Goal: Transaction & Acquisition: Purchase product/service

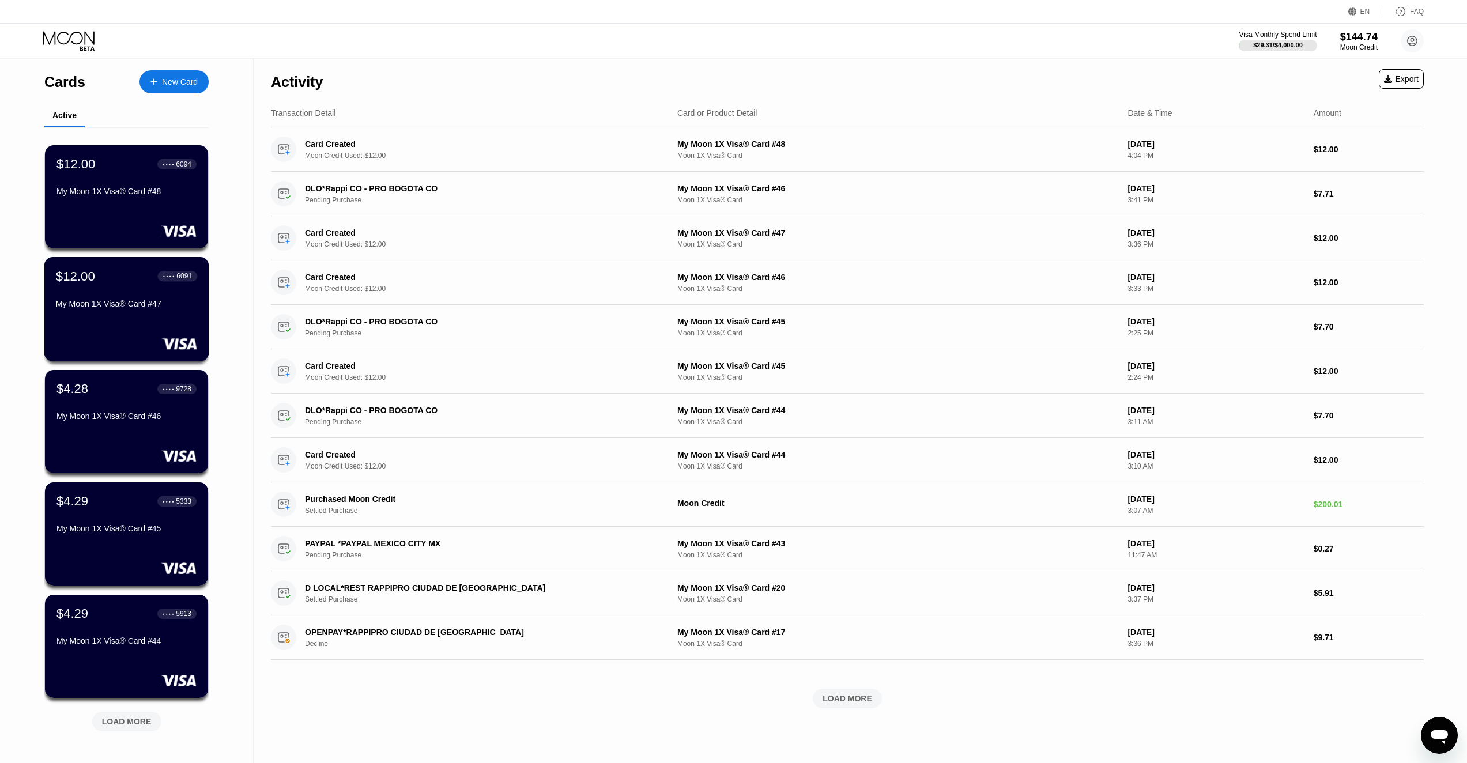
click at [126, 308] on div "My Moon 1X Visa® Card #47" at bounding box center [126, 303] width 141 height 9
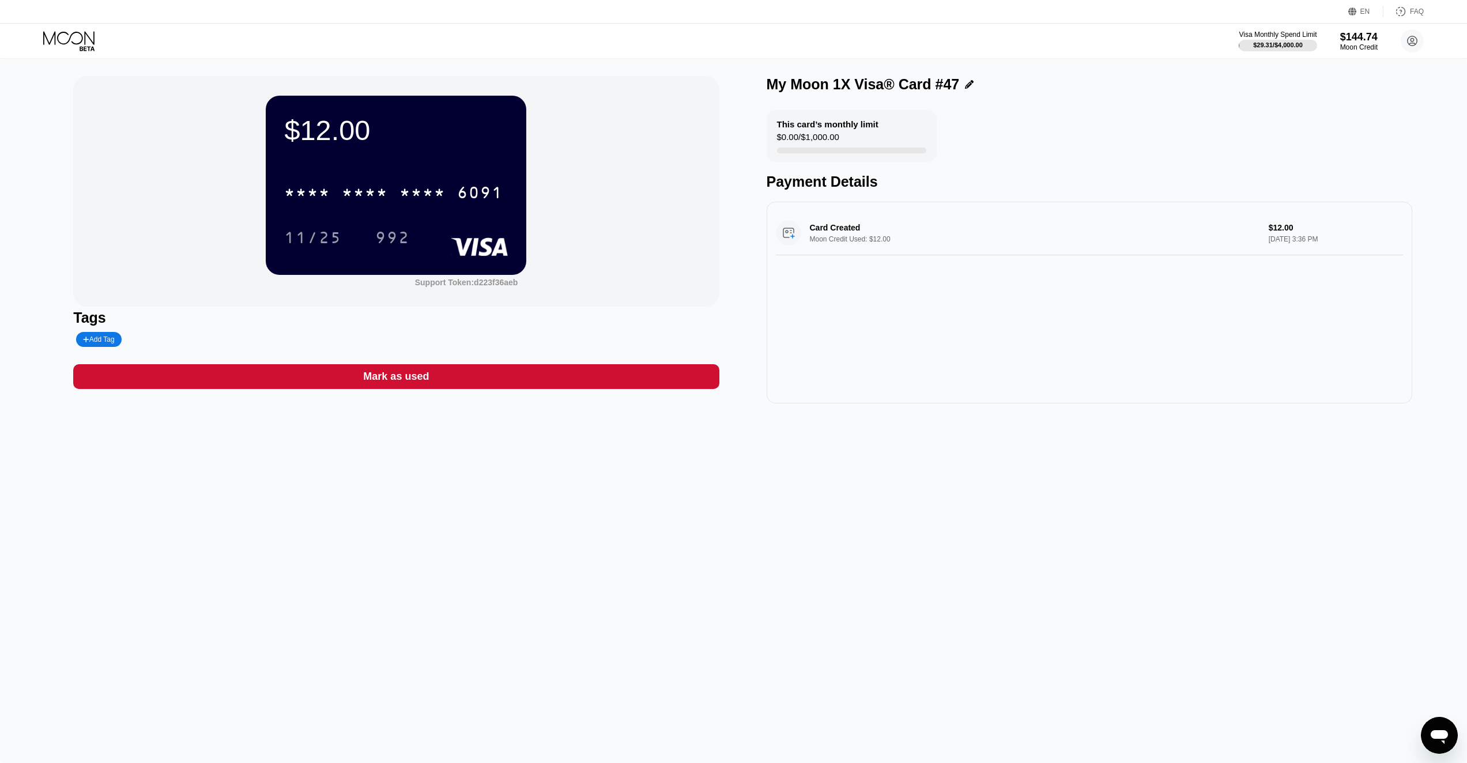
click at [400, 209] on div "* * * * * * * * * * * * 6091" at bounding box center [396, 188] width 224 height 39
click at [406, 202] on div "* * * *" at bounding box center [422, 194] width 46 height 18
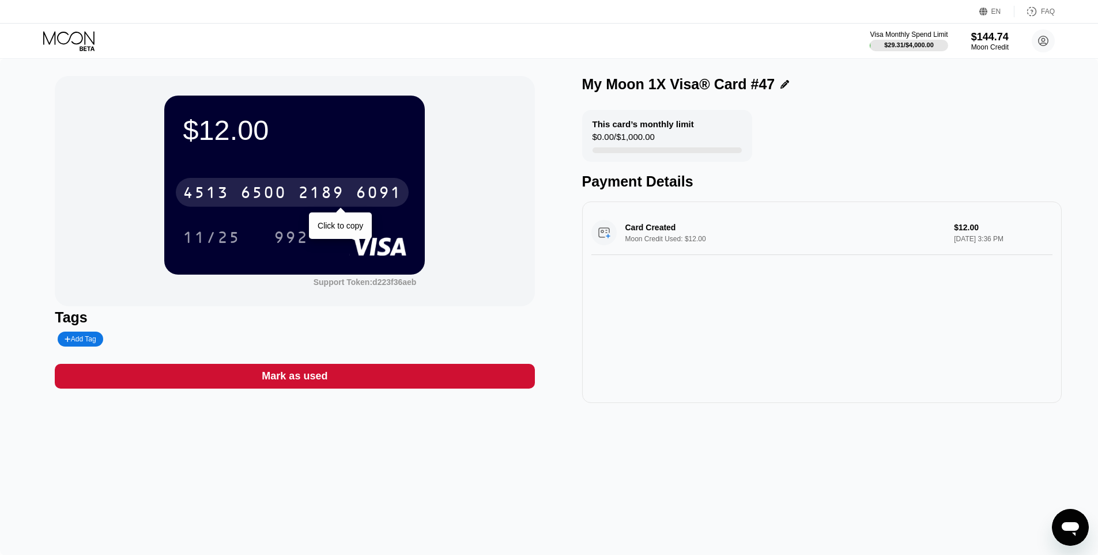
click at [316, 182] on div "4513 6500 2189 6091" at bounding box center [292, 192] width 233 height 29
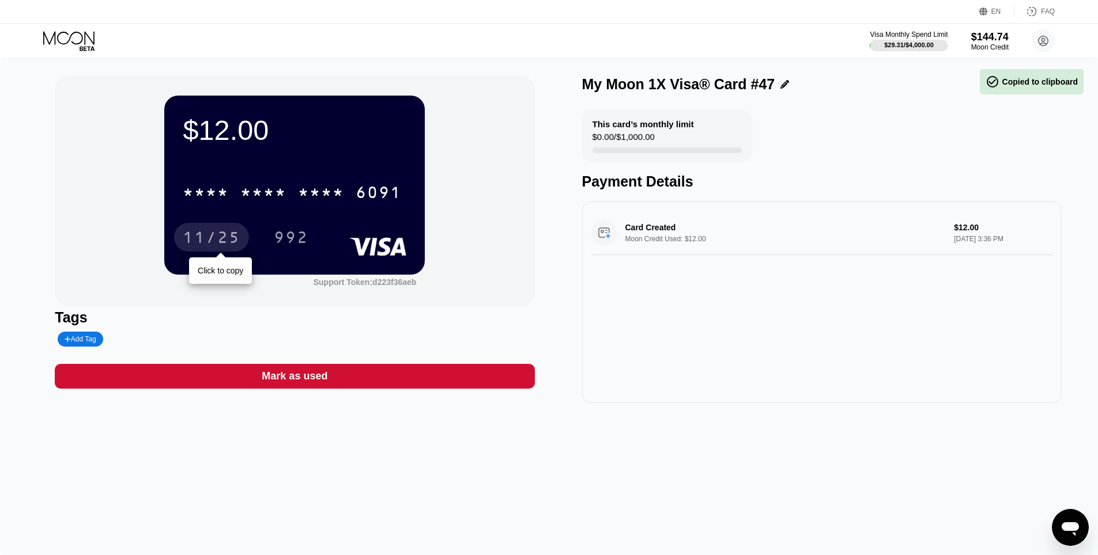
click at [212, 237] on div "11/25" at bounding box center [212, 239] width 58 height 18
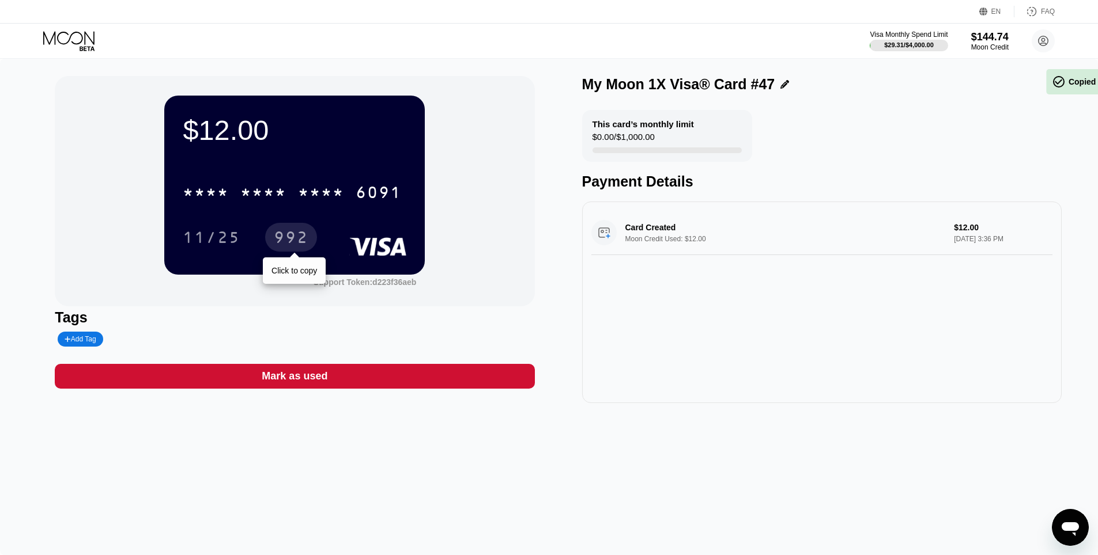
click at [283, 240] on div "992" at bounding box center [291, 239] width 35 height 18
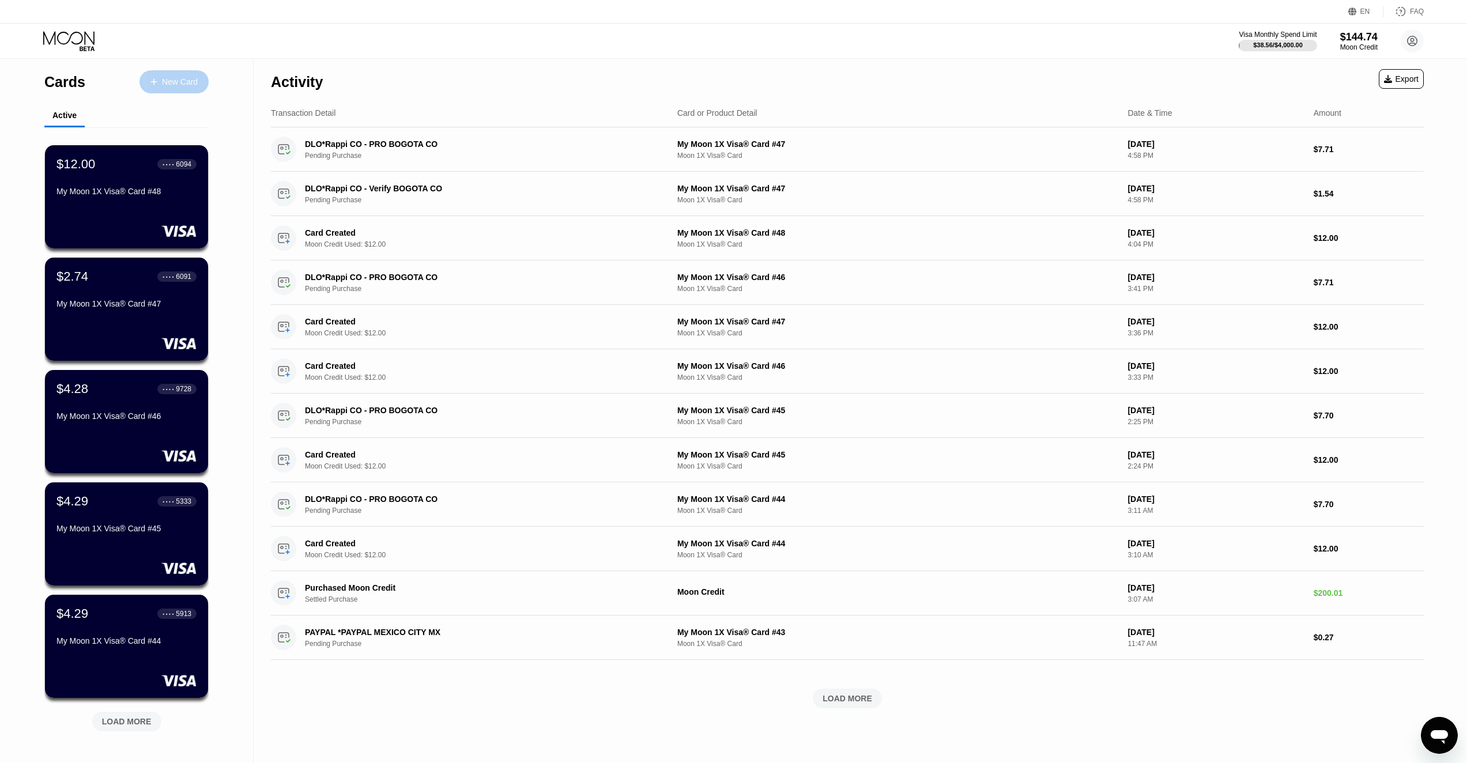
click at [184, 77] on div "New Card" at bounding box center [180, 82] width 36 height 10
click at [125, 177] on div "$12.00 ● ● ● ● 6094 My Moon 1X Visa® Card #48" at bounding box center [126, 178] width 141 height 44
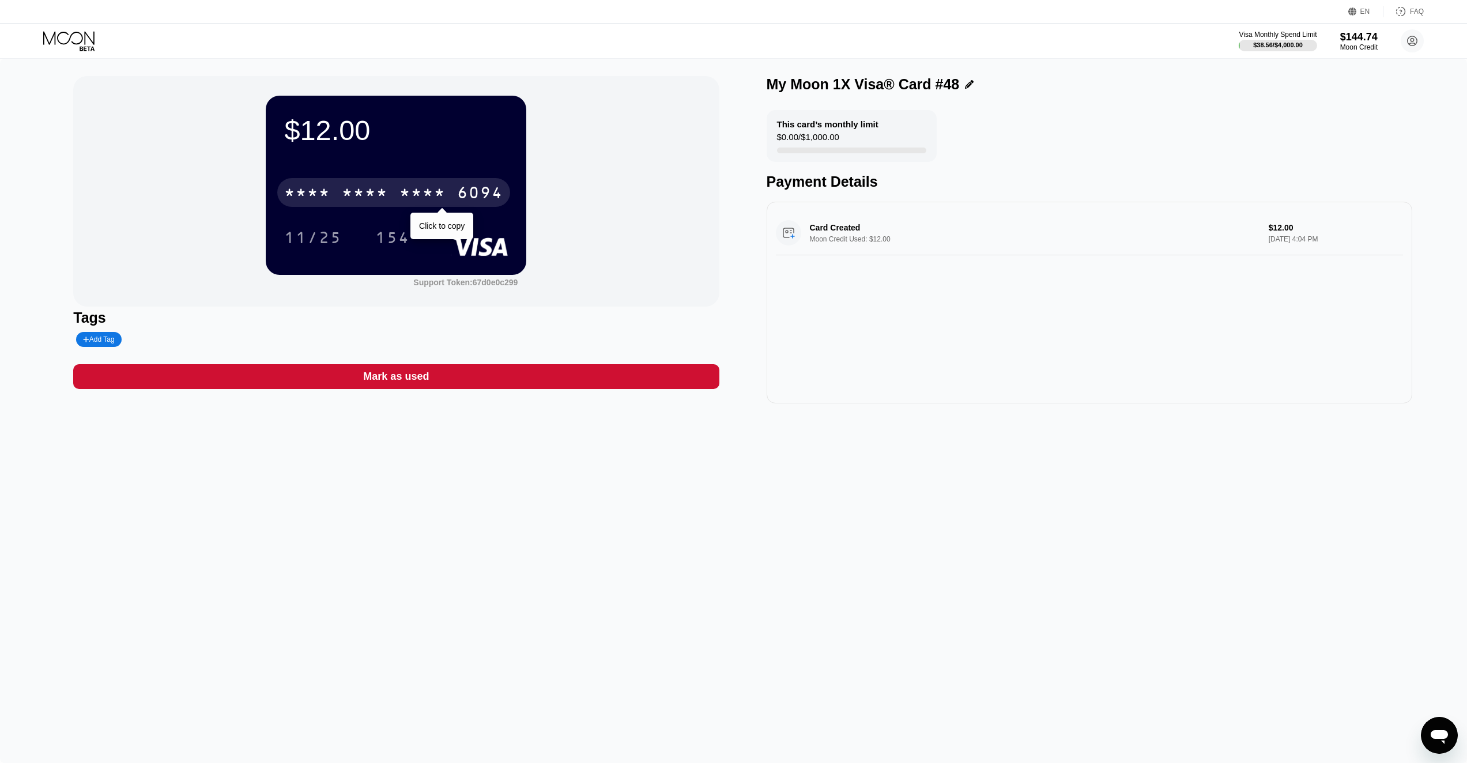
click at [373, 201] on div "* * * *" at bounding box center [365, 194] width 46 height 18
click at [821, 428] on div "$12.00 4513 6500 2970 6094 11/25 154 Support Token: 67d0e0c299 Tags Add Tag Mar…" at bounding box center [733, 411] width 1467 height 704
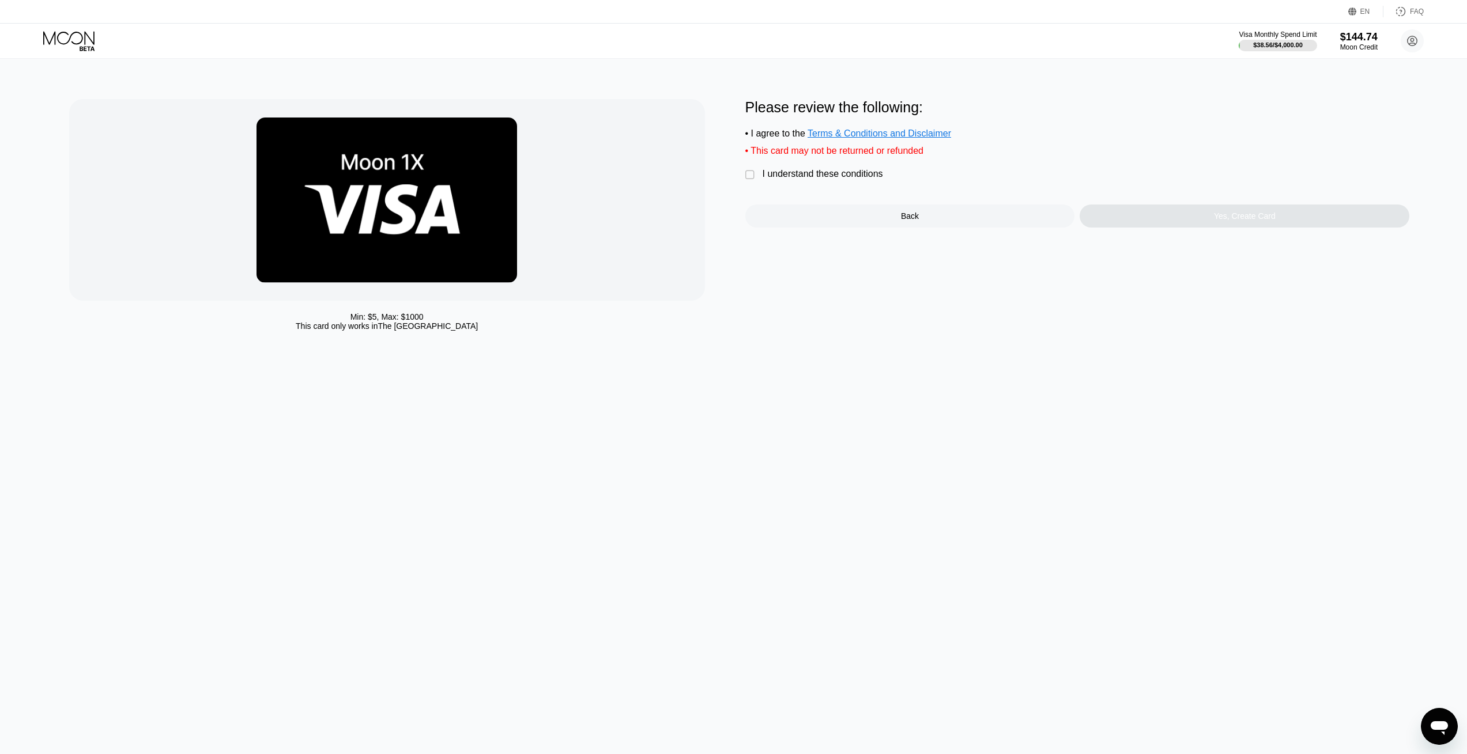
click at [837, 175] on div "I understand these conditions" at bounding box center [822, 174] width 120 height 10
click at [1159, 220] on div "Yes, Create Card" at bounding box center [1244, 216] width 330 height 23
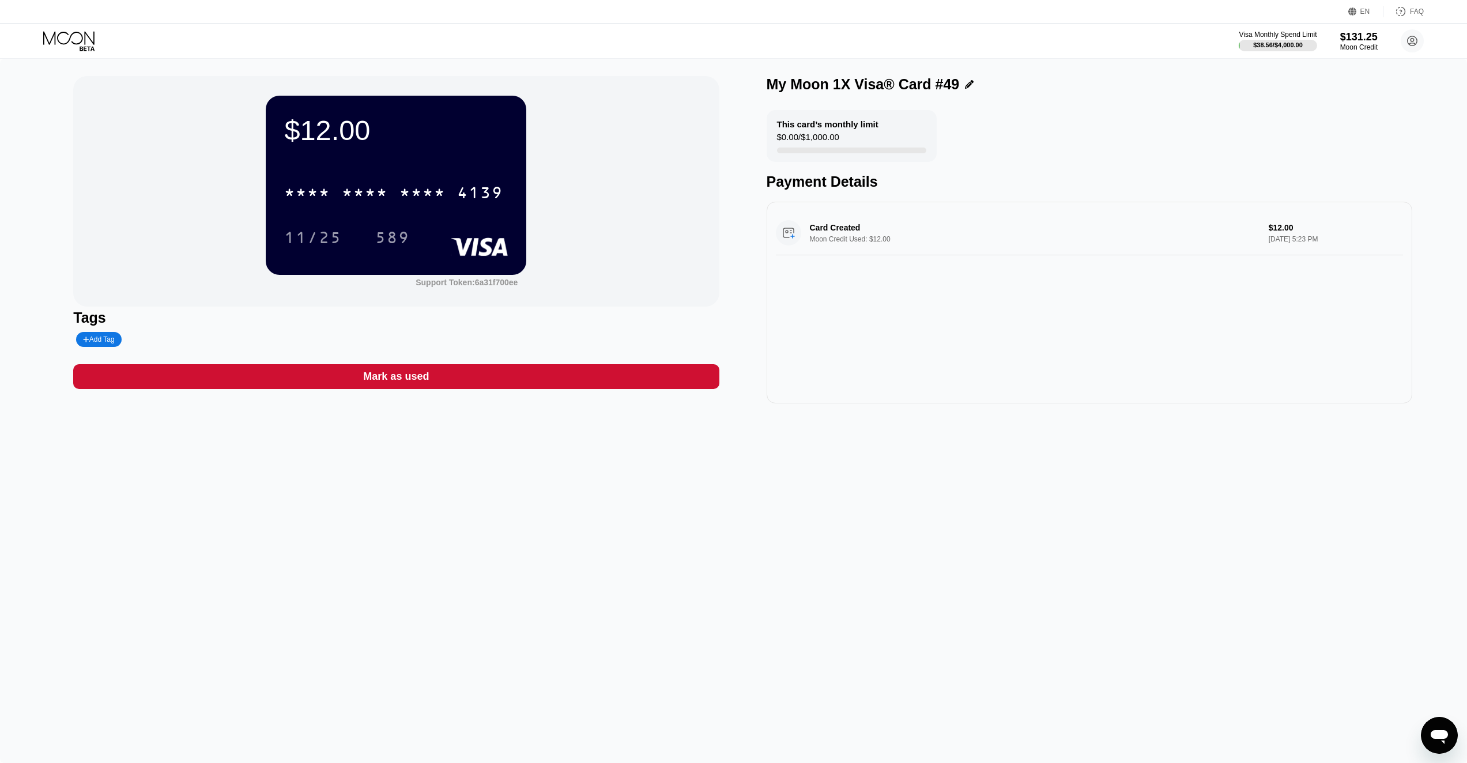
click at [441, 220] on div "* * * * * * * * * * * * 4139 11/25 589" at bounding box center [396, 203] width 224 height 68
click at [451, 190] on div "* * * * * * * * * * * * 4139" at bounding box center [393, 192] width 233 height 29
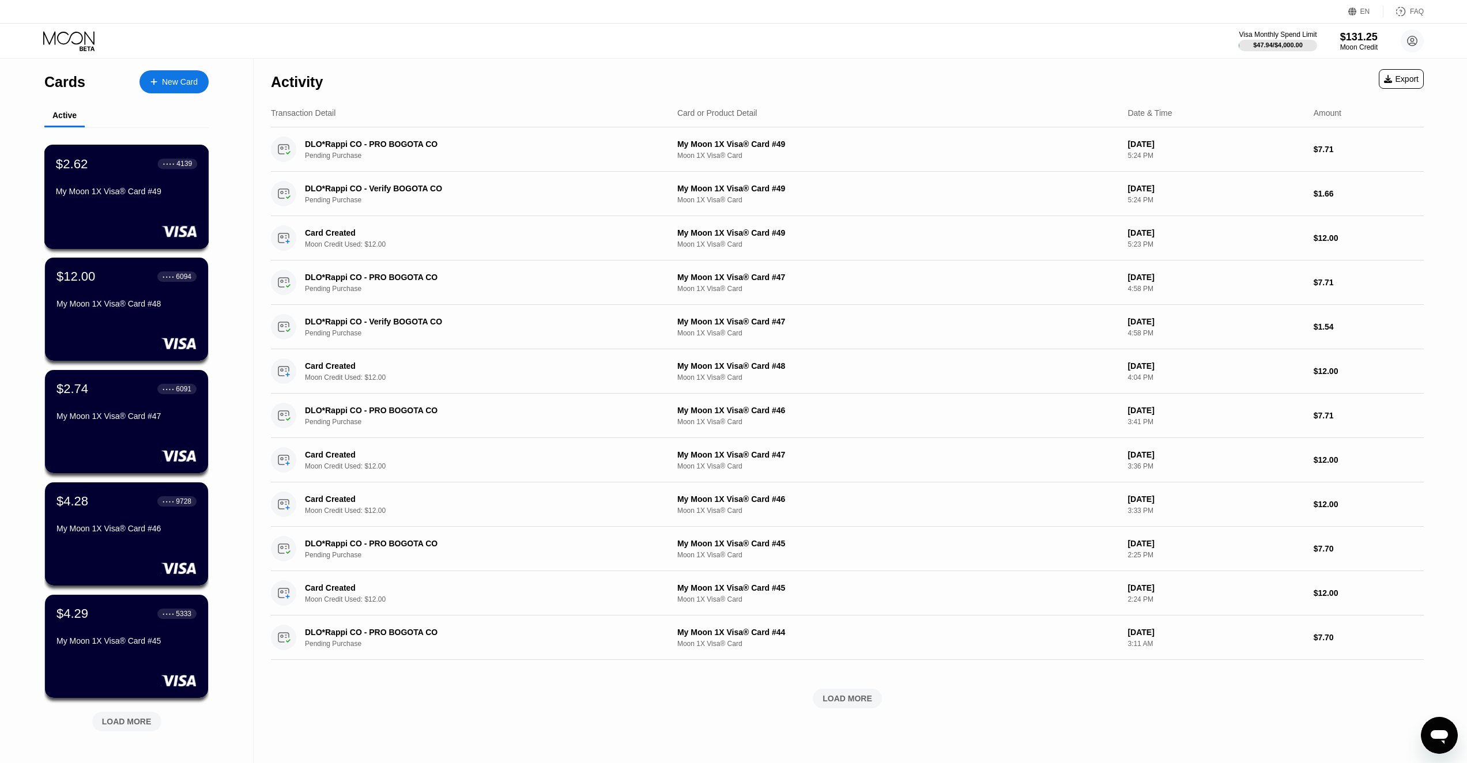
click at [153, 184] on div "$2.62 ● ● ● ● 4139 My Moon 1X Visa® Card #49" at bounding box center [126, 178] width 141 height 44
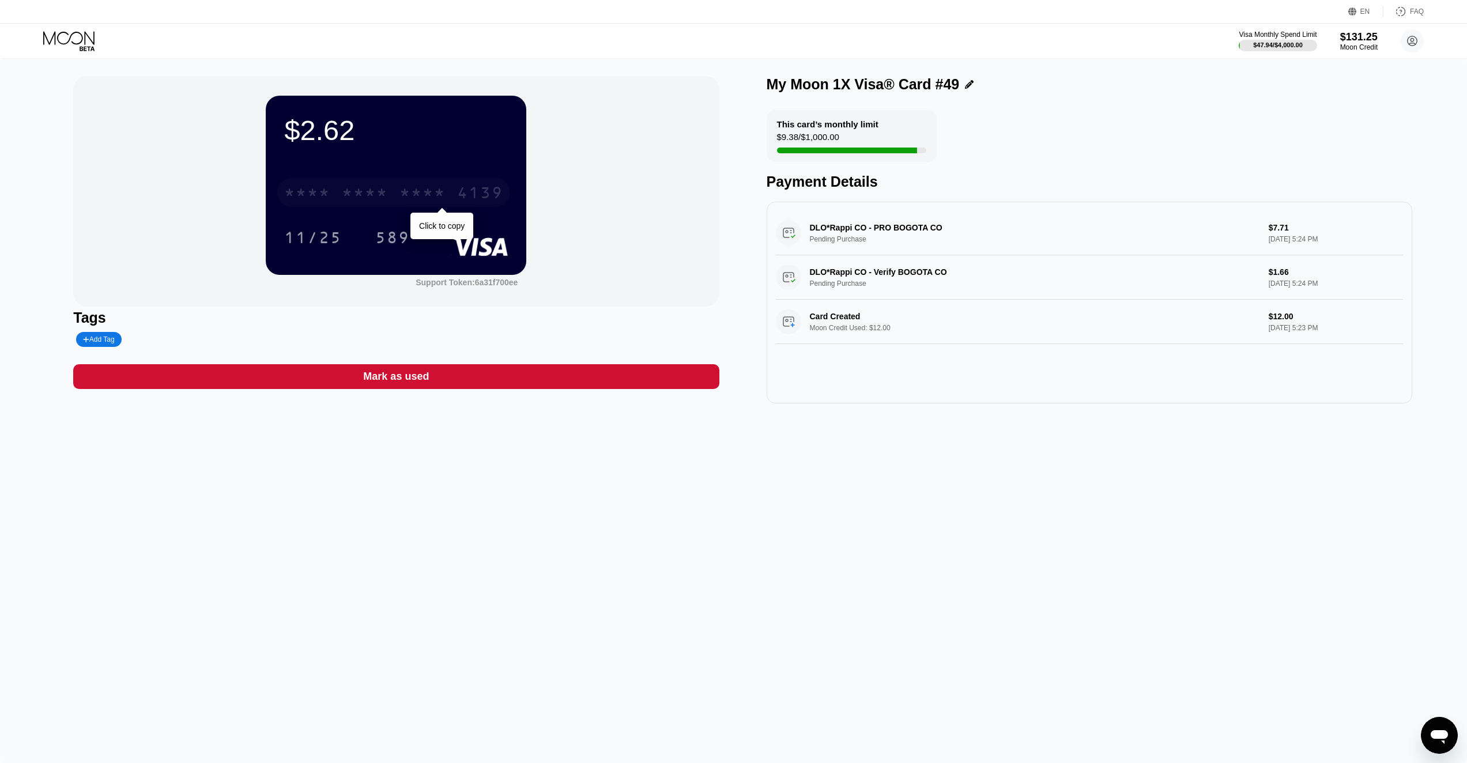
click at [432, 188] on div "* * * *" at bounding box center [422, 194] width 46 height 18
